Goal: Navigation & Orientation: Find specific page/section

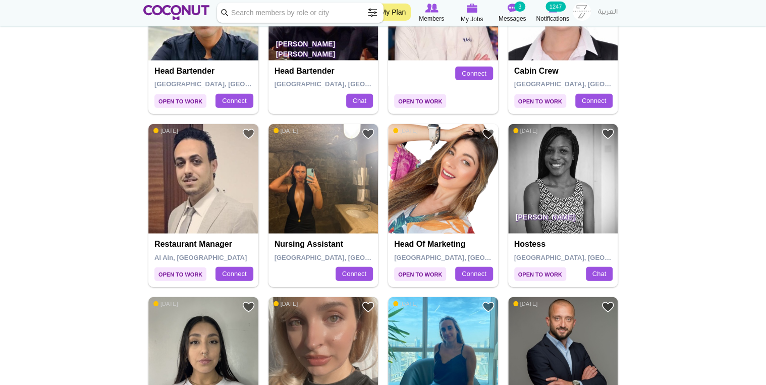
scroll to position [1331, 0]
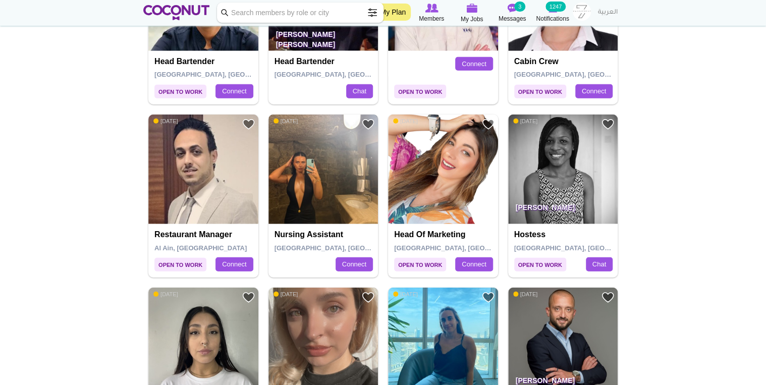
click at [306, 194] on img at bounding box center [323, 169] width 110 height 110
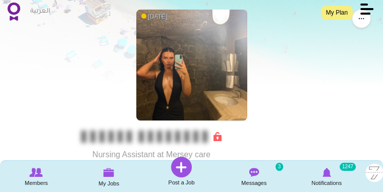
scroll to position [40, 0]
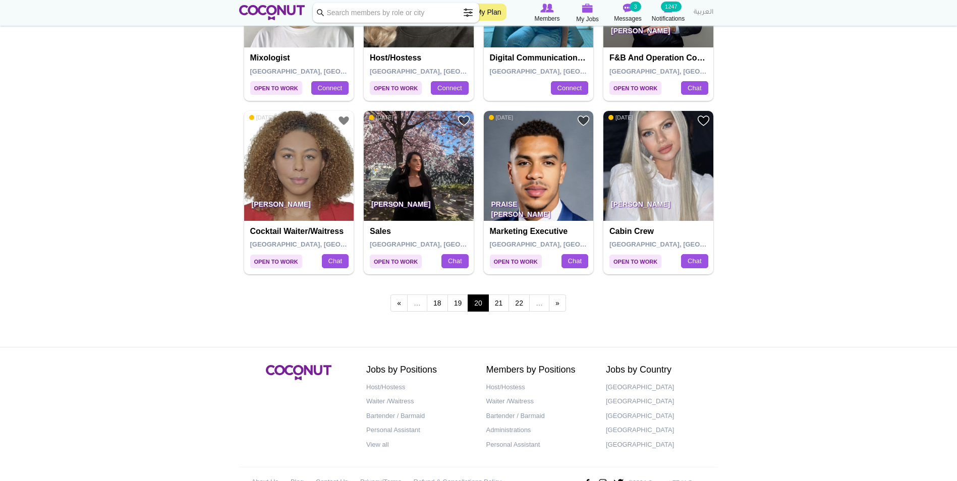
scroll to position [1684, 0]
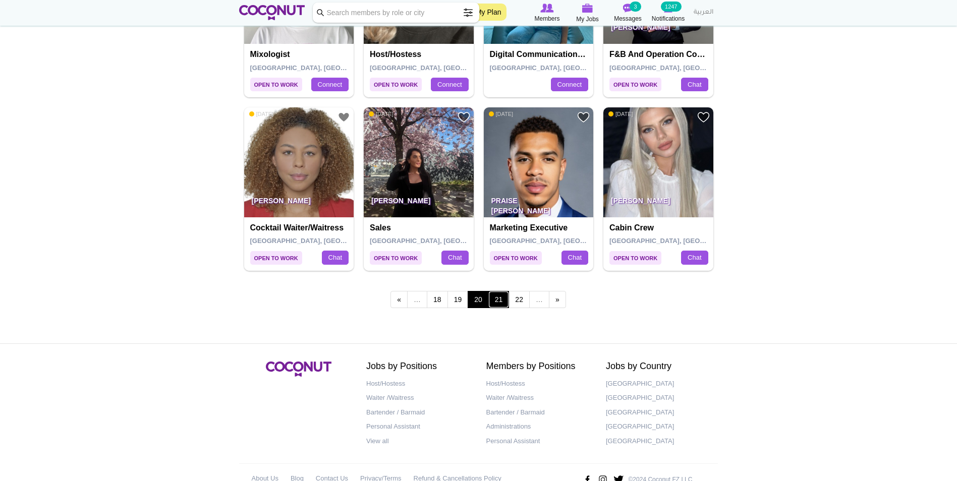
click at [382, 192] on link "21" at bounding box center [498, 299] width 21 height 17
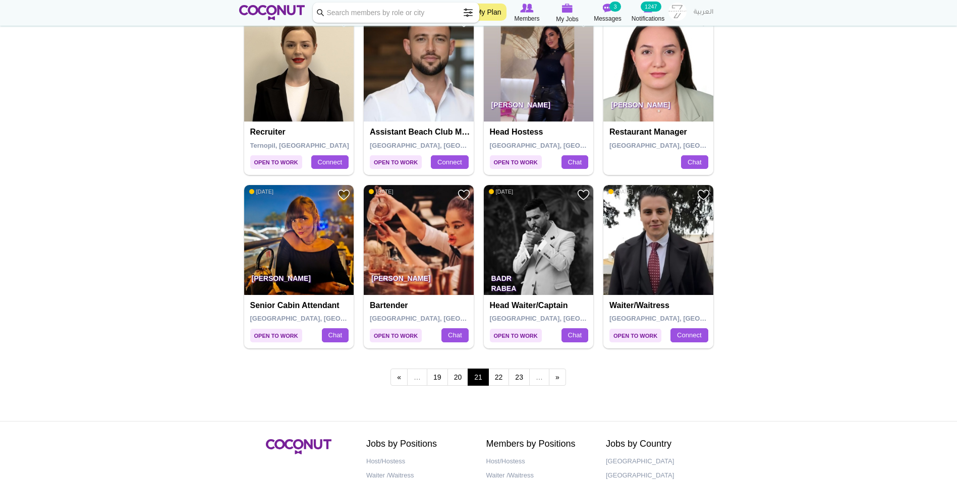
scroll to position [1614, 0]
